Goal: Entertainment & Leisure: Consume media (video, audio)

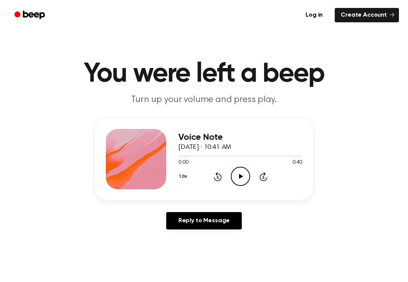
click at [240, 172] on icon "Play Audio" at bounding box center [240, 176] width 19 height 19
click at [243, 178] on icon "Pause Audio" at bounding box center [240, 176] width 19 height 19
click at [255, 181] on div "1.0x Rewind 5 seconds Play Audio Skip 5 seconds" at bounding box center [240, 176] width 124 height 19
click at [241, 180] on icon "Play Audio" at bounding box center [240, 176] width 19 height 19
click at [239, 180] on icon "Pause Audio" at bounding box center [240, 176] width 19 height 19
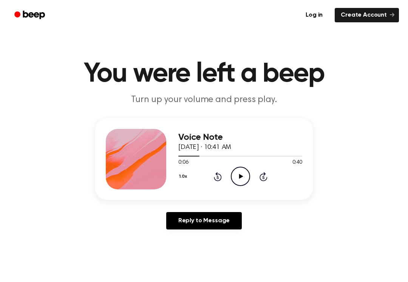
click at [218, 178] on icon "Rewind 5 seconds" at bounding box center [218, 177] width 8 height 10
click at [214, 175] on icon "Rewind 5 seconds" at bounding box center [218, 177] width 8 height 10
click at [241, 172] on icon "Play Audio" at bounding box center [240, 176] width 19 height 19
click at [242, 175] on icon at bounding box center [240, 176] width 3 height 5
click at [237, 174] on icon "Play Audio" at bounding box center [240, 176] width 19 height 19
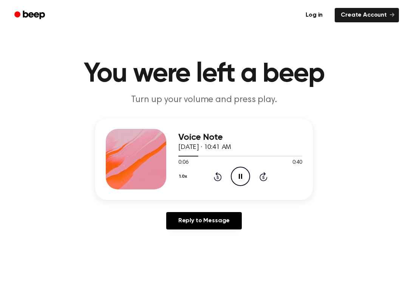
click at [243, 173] on icon "Pause Audio" at bounding box center [240, 176] width 19 height 19
click at [240, 178] on icon "Play Audio" at bounding box center [240, 176] width 19 height 19
click at [247, 175] on icon "Pause Audio" at bounding box center [240, 176] width 19 height 19
click at [219, 173] on icon "Rewind 5 seconds" at bounding box center [218, 177] width 8 height 10
click at [241, 174] on icon "Play Audio" at bounding box center [240, 176] width 19 height 19
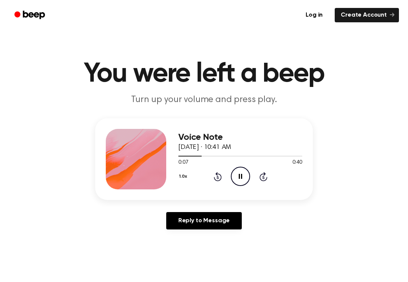
click at [248, 175] on icon "Pause Audio" at bounding box center [240, 176] width 19 height 19
click at [247, 176] on icon "Play Audio" at bounding box center [240, 176] width 19 height 19
click at [240, 176] on icon "Pause Audio" at bounding box center [240, 176] width 19 height 19
click at [241, 176] on icon at bounding box center [241, 176] width 4 height 5
click at [236, 177] on icon "Pause Audio" at bounding box center [240, 176] width 19 height 19
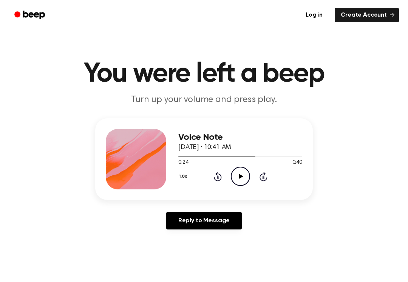
click at [235, 175] on icon "Play Audio" at bounding box center [240, 176] width 19 height 19
click at [219, 172] on icon "Rewind 5 seconds" at bounding box center [218, 177] width 8 height 10
click at [217, 174] on icon at bounding box center [218, 176] width 8 height 9
click at [244, 172] on icon "Pause Audio" at bounding box center [240, 176] width 19 height 19
click at [239, 171] on icon "Play Audio" at bounding box center [240, 176] width 19 height 19
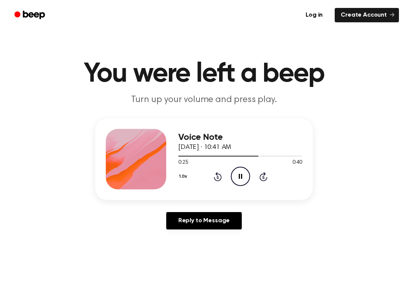
click at [240, 171] on icon "Pause Audio" at bounding box center [240, 176] width 19 height 19
click at [239, 177] on icon at bounding box center [241, 176] width 4 height 5
click at [244, 174] on icon "Pause Audio" at bounding box center [240, 176] width 19 height 19
click at [240, 168] on icon "Play Audio" at bounding box center [240, 176] width 19 height 19
click at [243, 177] on icon "Pause Audio" at bounding box center [240, 176] width 19 height 19
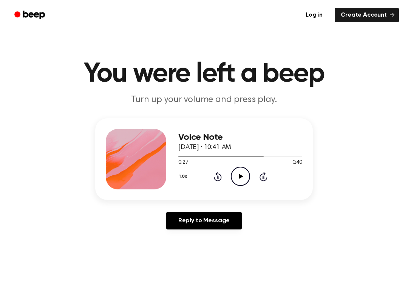
click at [240, 173] on icon "Play Audio" at bounding box center [240, 176] width 19 height 19
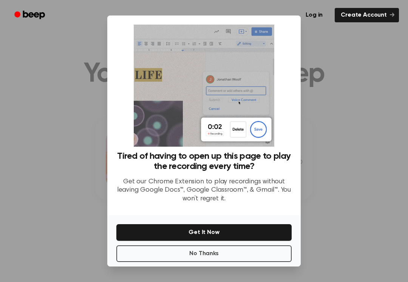
click at [261, 249] on button "No Thanks" at bounding box center [203, 253] width 175 height 17
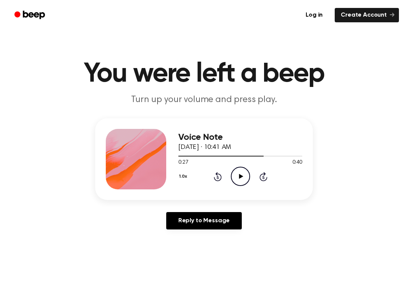
click at [238, 175] on icon "Play Audio" at bounding box center [240, 176] width 19 height 19
click at [240, 175] on icon "Pause Audio" at bounding box center [240, 176] width 19 height 19
click at [242, 177] on icon "Play Audio" at bounding box center [240, 176] width 19 height 19
